Goal: Information Seeking & Learning: Learn about a topic

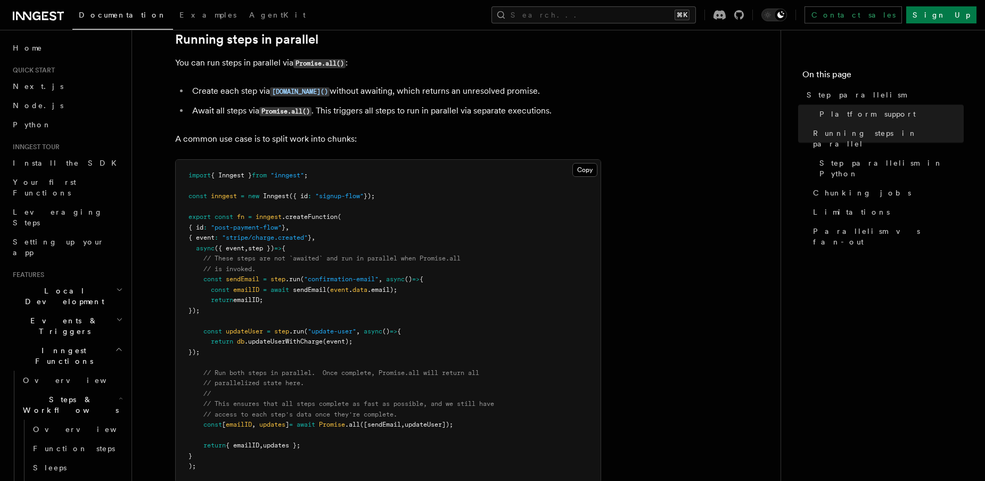
scroll to position [256, 0]
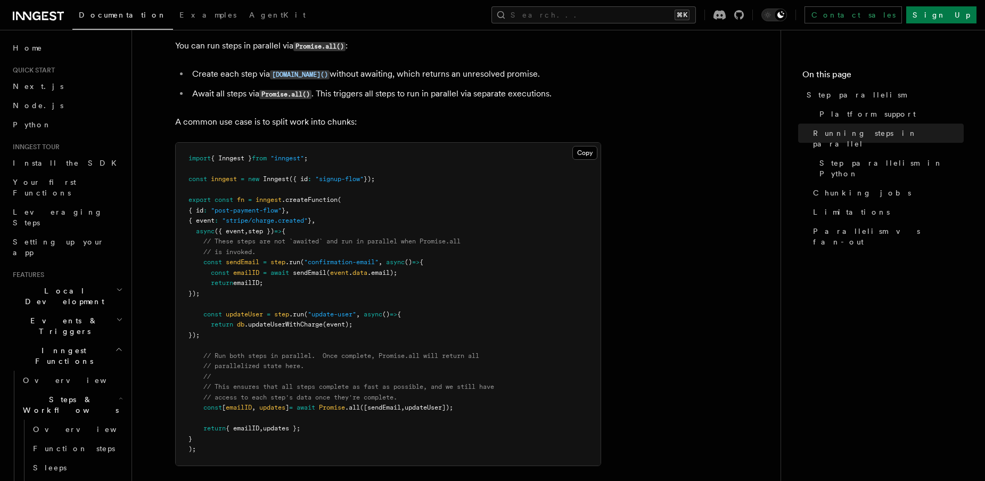
click at [320, 196] on span ".createFunction" at bounding box center [310, 199] width 56 height 7
drag, startPoint x: 240, startPoint y: 414, endPoint x: 301, endPoint y: 416, distance: 60.7
click at [300, 424] on span "return { emailID , updates };" at bounding box center [244, 427] width 112 height 7
drag, startPoint x: 226, startPoint y: 210, endPoint x: 305, endPoint y: 197, distance: 79.8
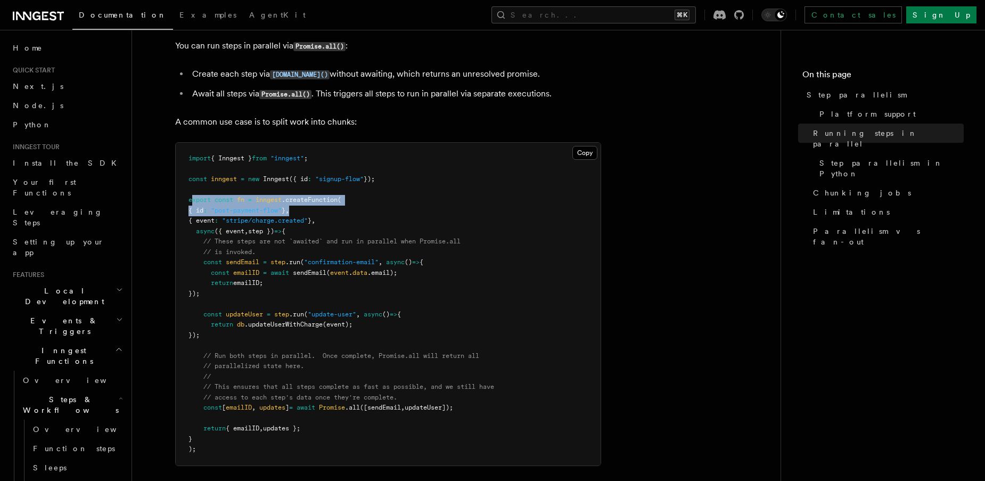
click at [305, 197] on pre "import { Inngest } from "inngest" ; const inngest = new Inngest ({ id : "signup…" at bounding box center [388, 304] width 425 height 323
click at [310, 198] on pre "import { Inngest } from "inngest" ; const inngest = new Inngest ({ id : "signup…" at bounding box center [388, 304] width 425 height 323
drag, startPoint x: 309, startPoint y: 196, endPoint x: 193, endPoint y: 196, distance: 116.1
click at [193, 196] on pre "import { Inngest } from "inngest" ; const inngest = new Inngest ({ id : "signup…" at bounding box center [388, 304] width 425 height 323
click at [193, 207] on span "{ id" at bounding box center [195, 210] width 15 height 7
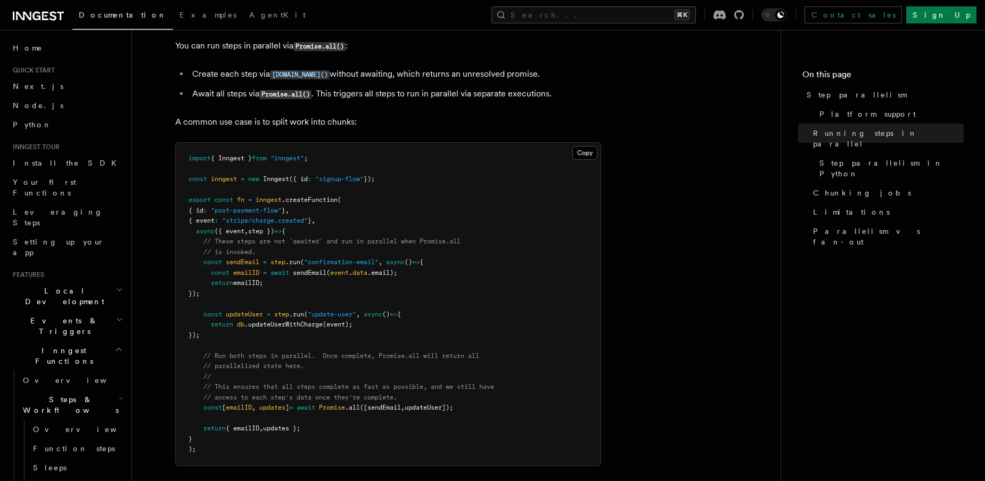
drag, startPoint x: 194, startPoint y: 197, endPoint x: 299, endPoint y: 200, distance: 105.5
click at [289, 207] on span "{ id : "post-payment-flow" } ," at bounding box center [238, 210] width 101 height 7
click at [832, 187] on span "Chunking jobs" at bounding box center [862, 192] width 98 height 11
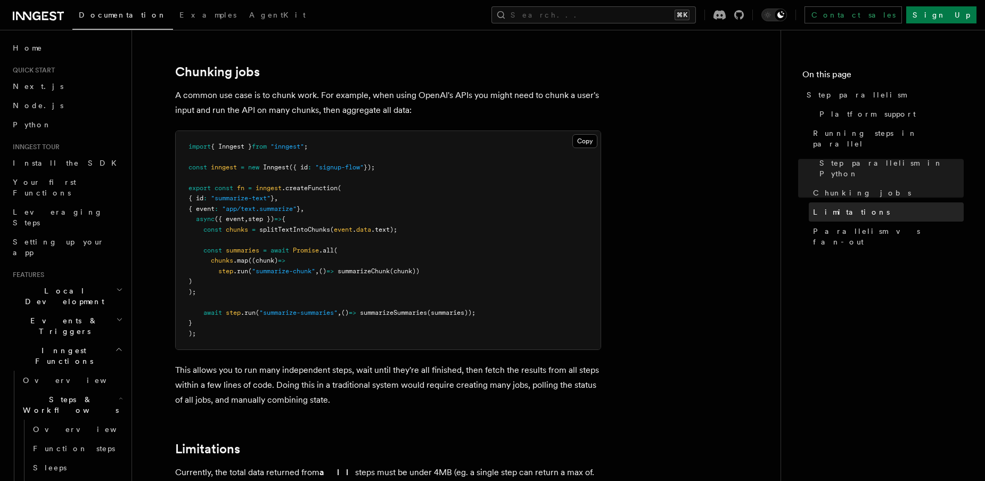
click at [833, 207] on span "Limitations" at bounding box center [851, 212] width 77 height 11
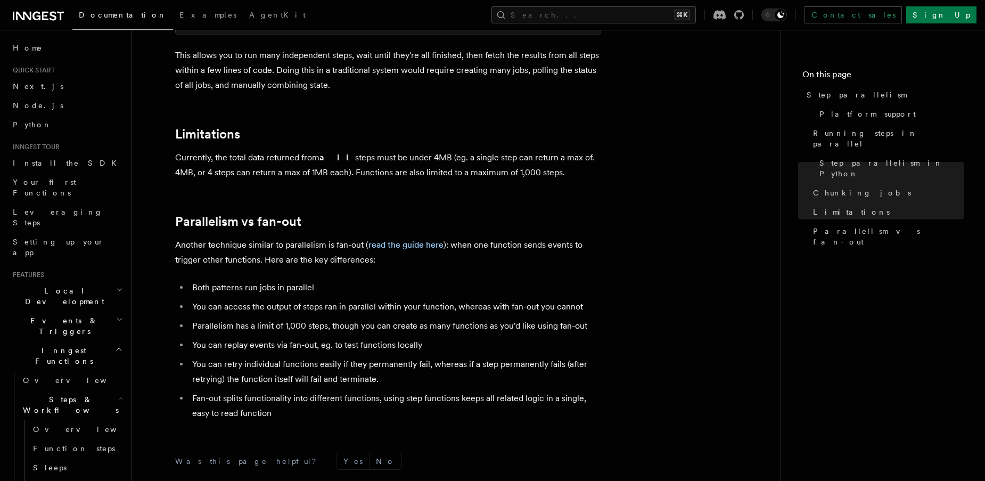
scroll to position [1853, 0]
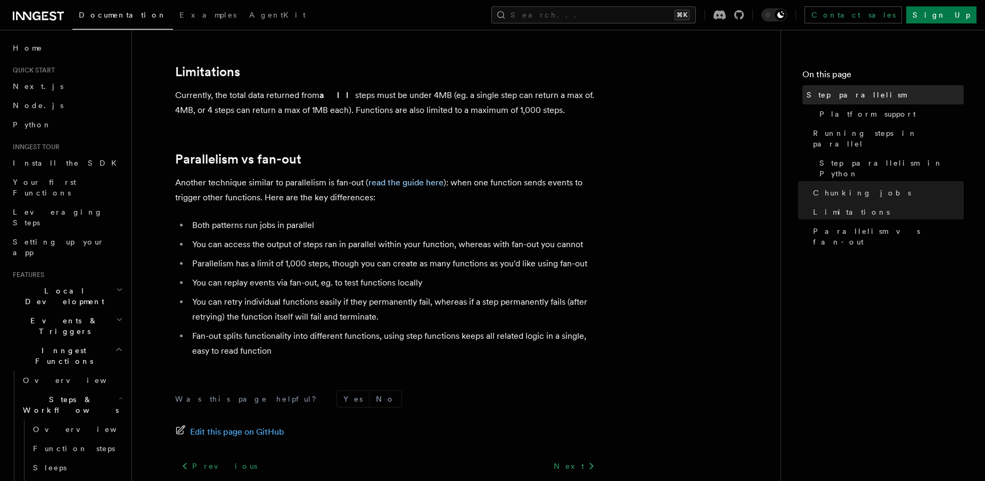
click at [844, 91] on span "Step parallelism" at bounding box center [857, 94] width 100 height 11
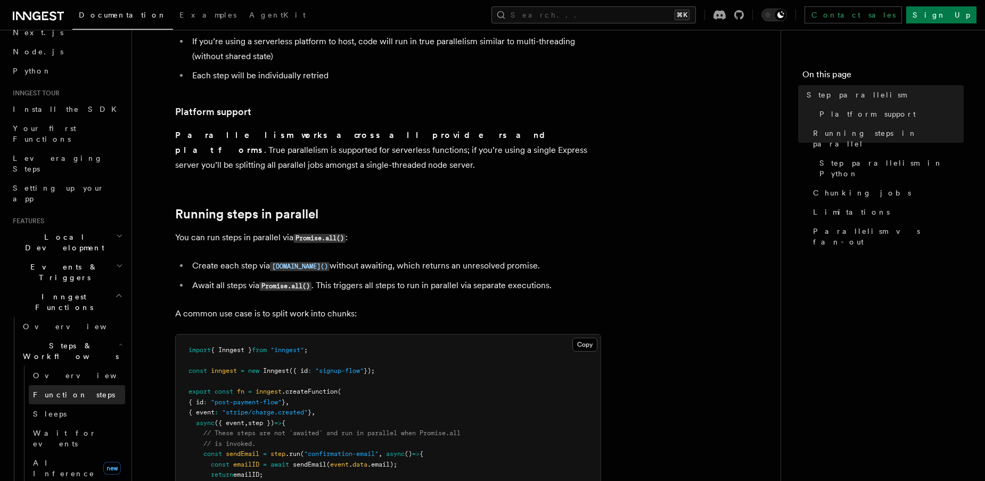
scroll to position [64, 0]
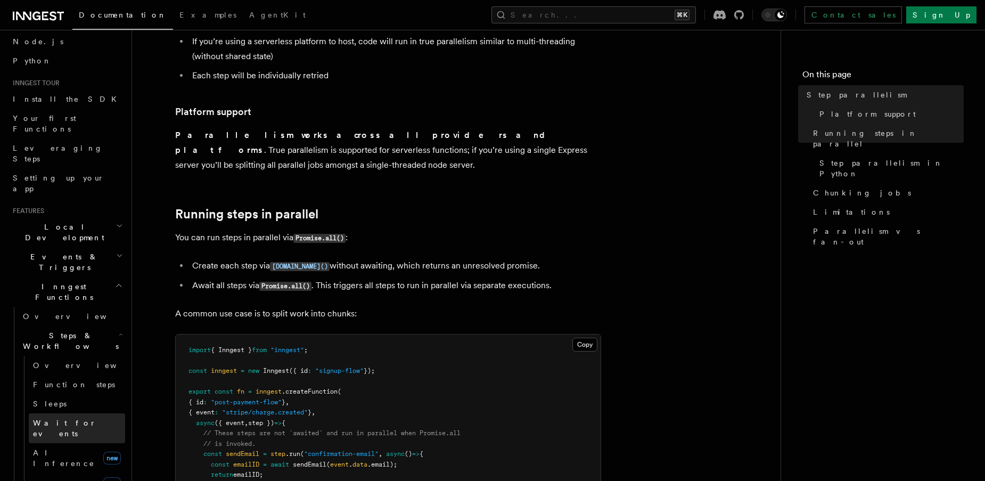
click at [67, 419] on span "Wait for events" at bounding box center [64, 428] width 63 height 19
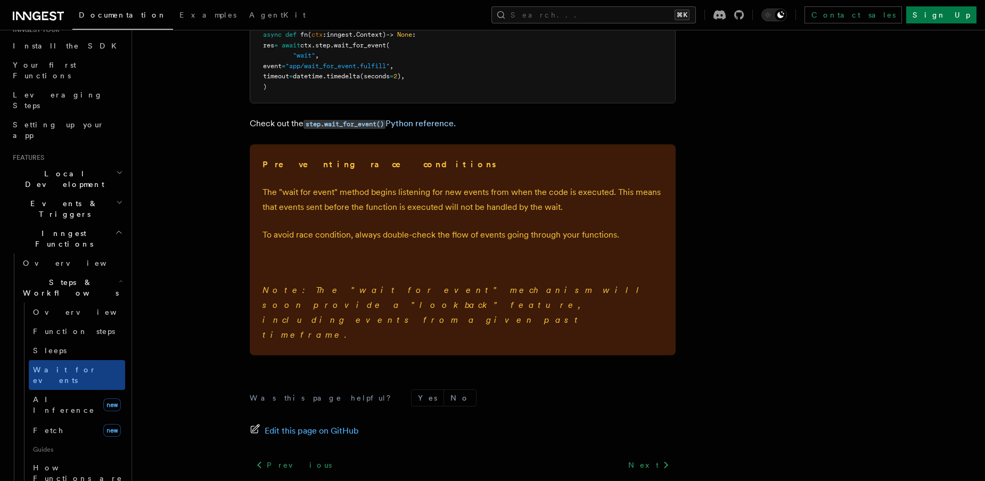
scroll to position [128, 0]
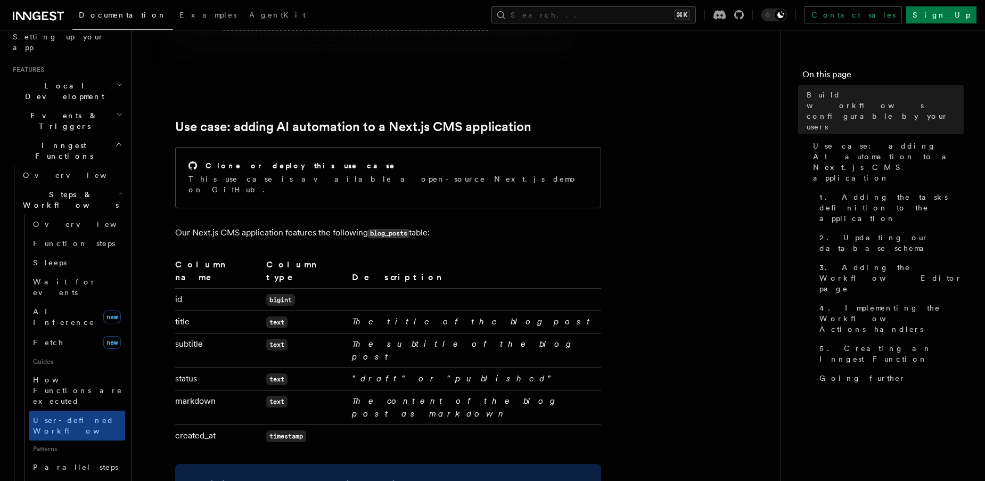
scroll to position [256, 0]
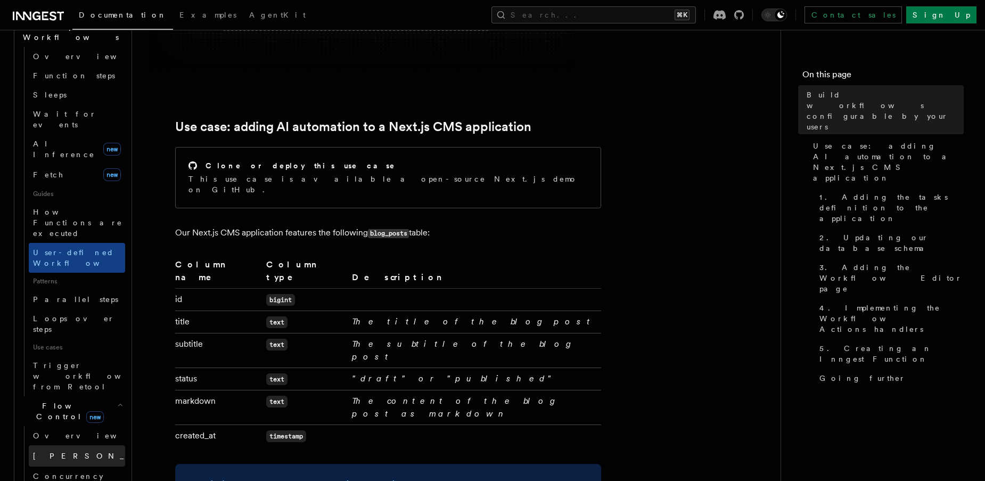
scroll to position [383, 0]
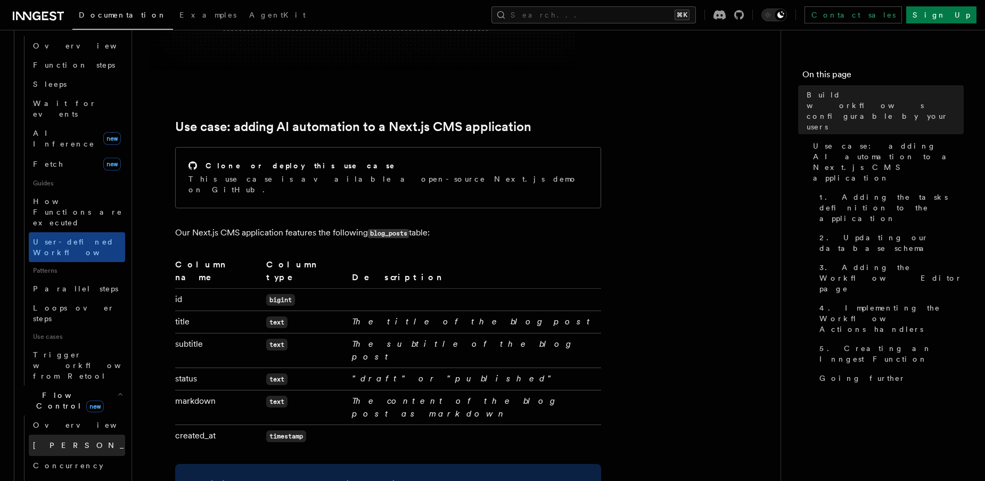
click at [72, 434] on link "[PERSON_NAME] new" at bounding box center [77, 444] width 96 height 21
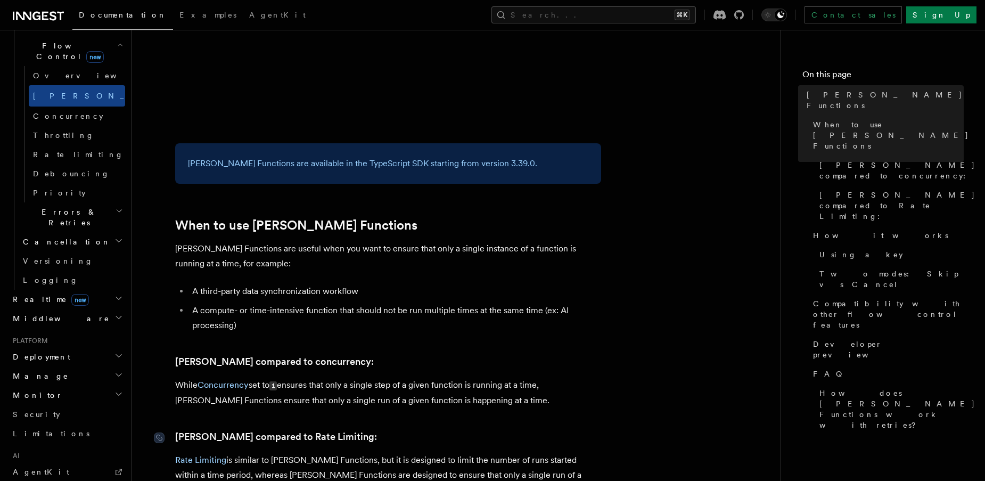
scroll to position [383, 0]
